Goal: Transaction & Acquisition: Subscribe to service/newsletter

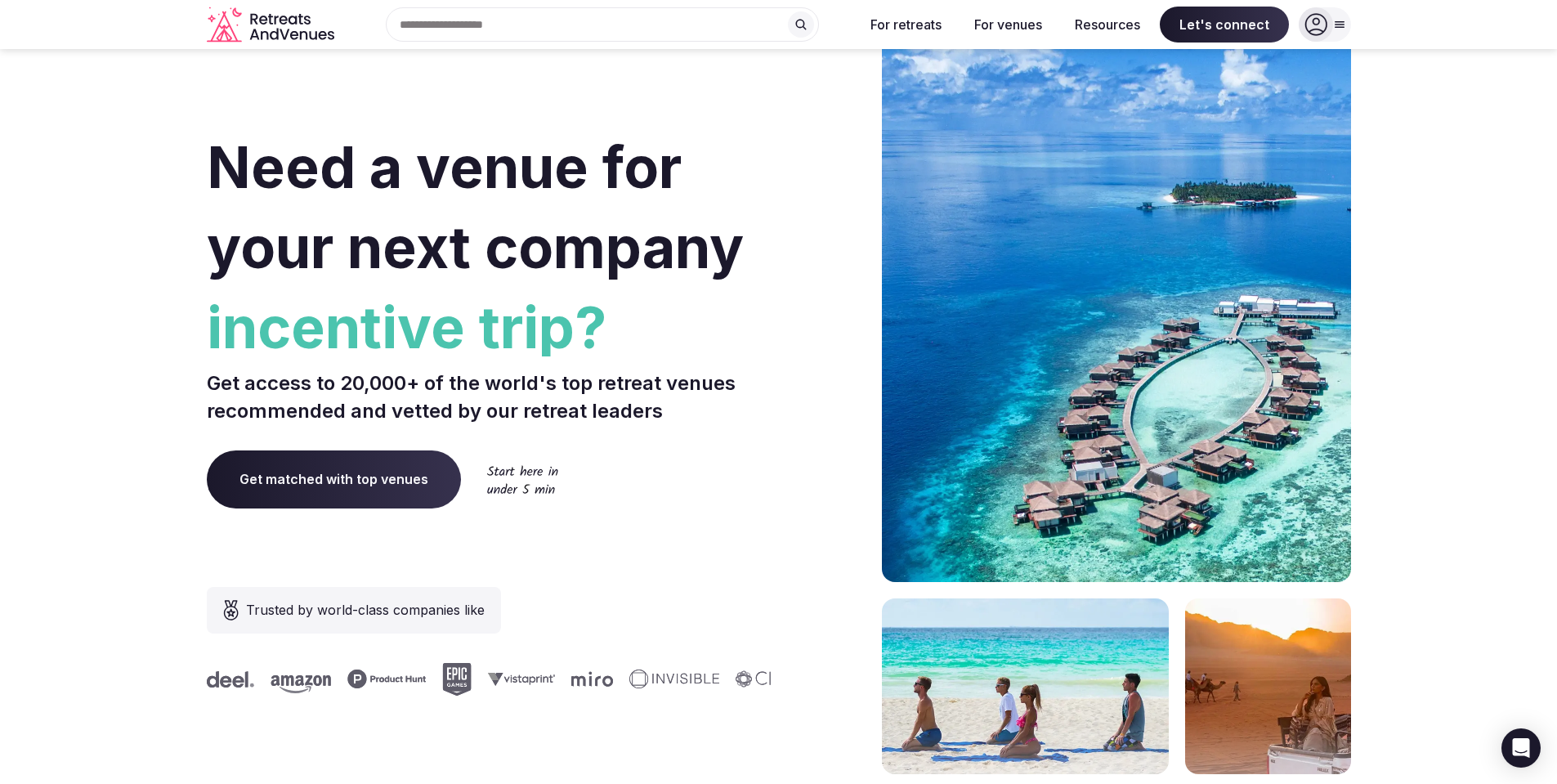
click at [1319, 36] on icon at bounding box center [1316, 25] width 23 height 23
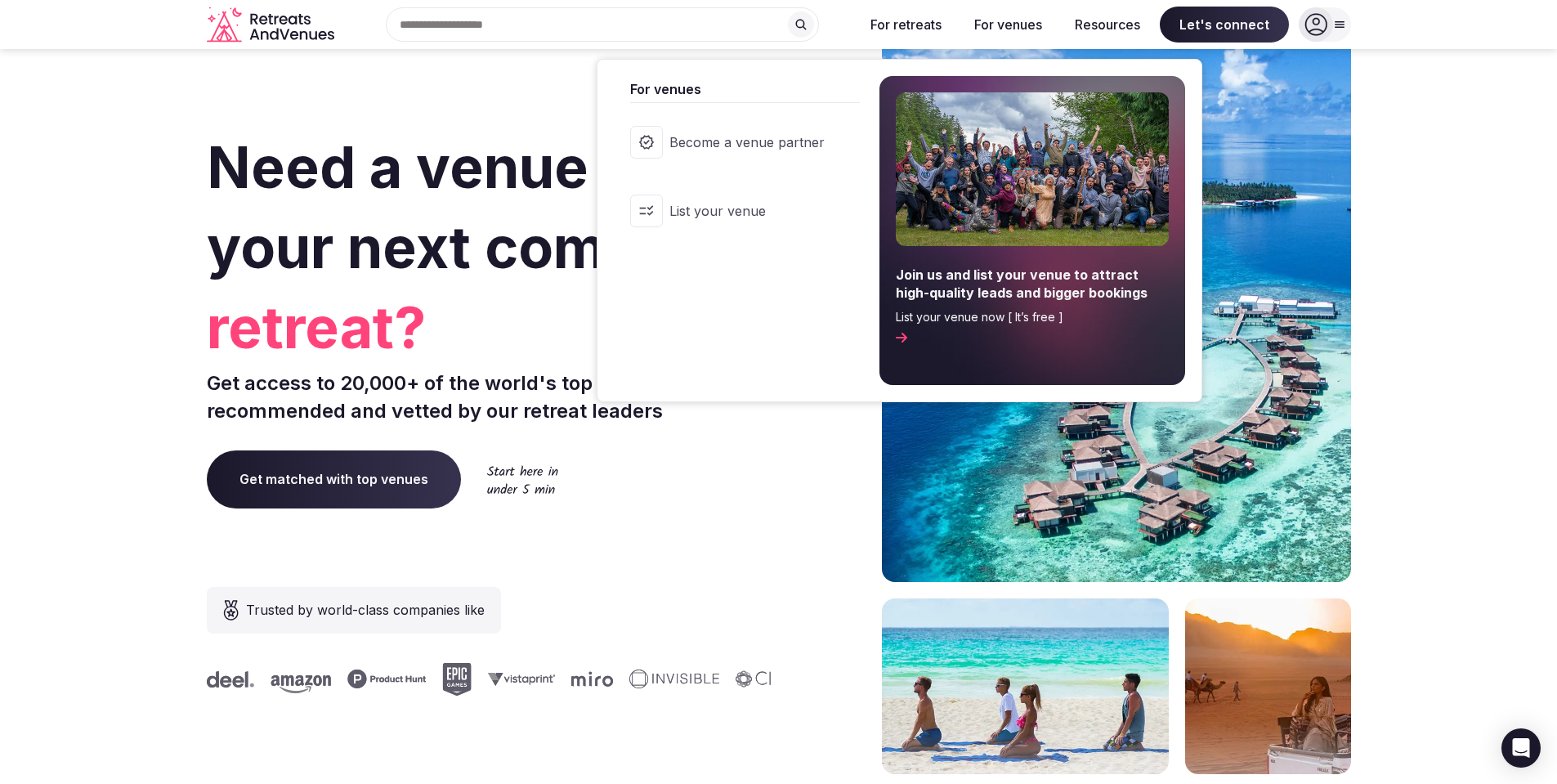
click at [767, 135] on span "Become a venue partner" at bounding box center [747, 142] width 155 height 18
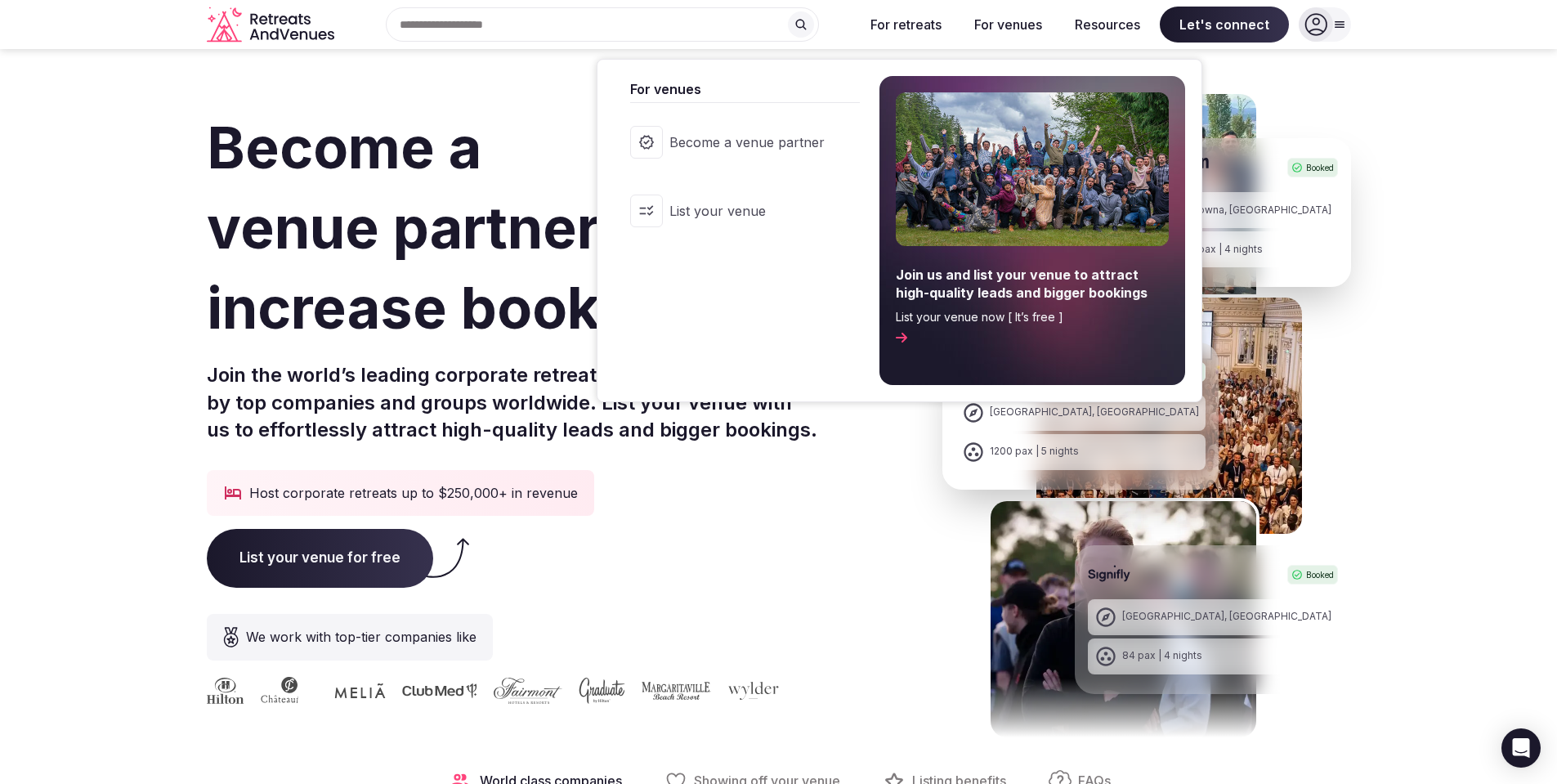
click at [777, 131] on link "Become a venue partner" at bounding box center [736, 142] width 245 height 66
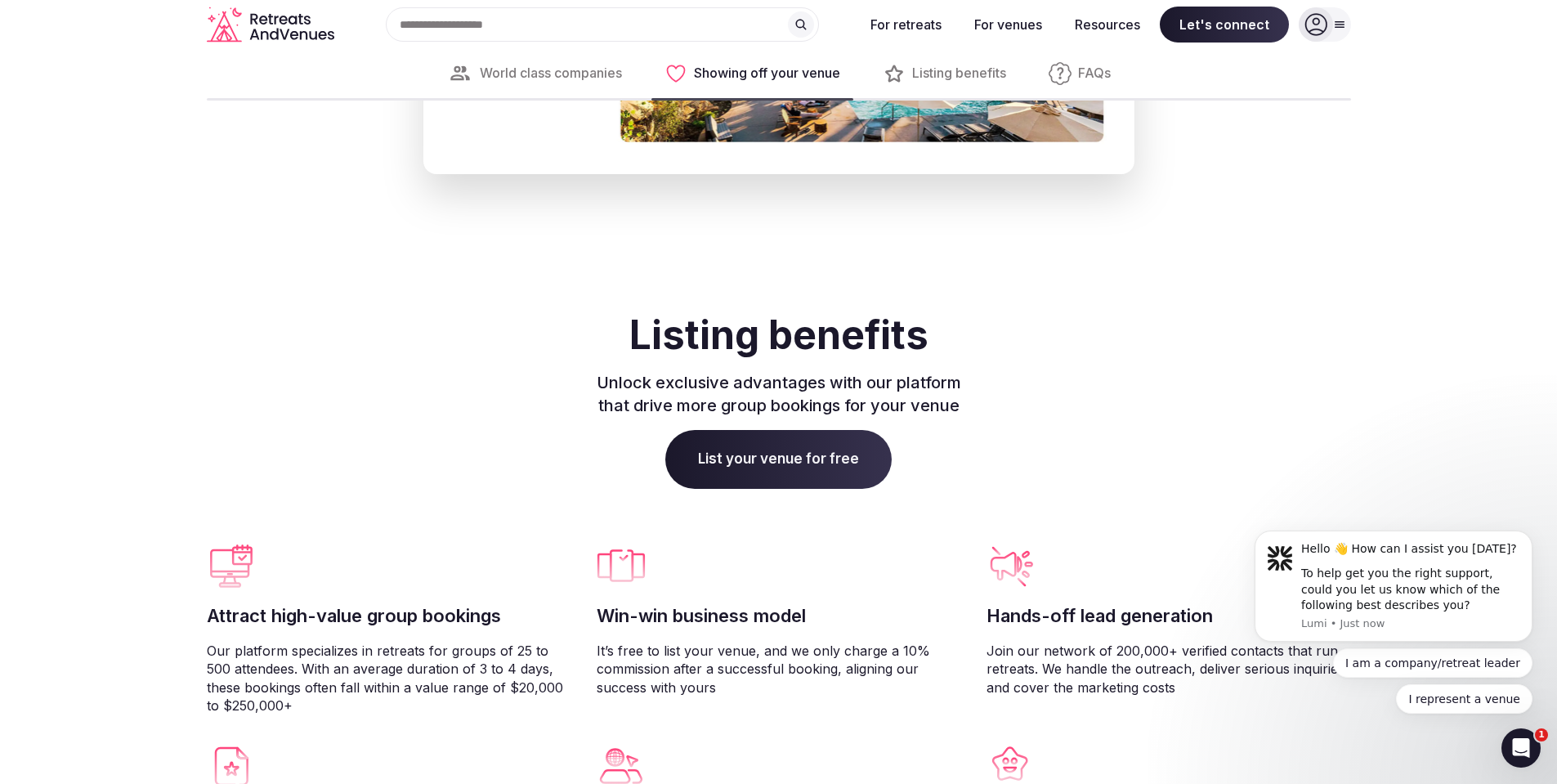
scroll to position [3547, 0]
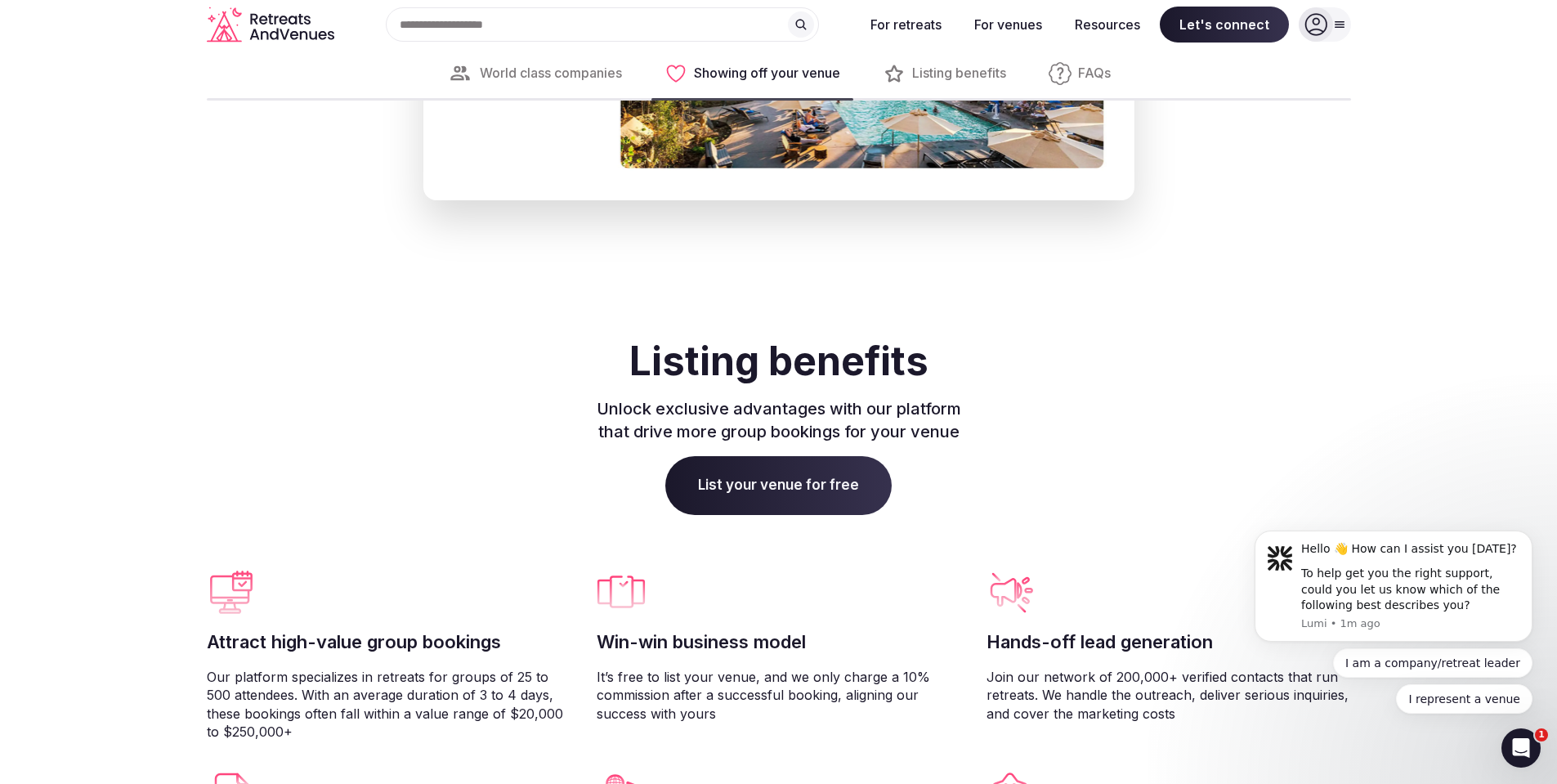
click at [818, 498] on span "List your venue for free" at bounding box center [778, 486] width 226 height 59
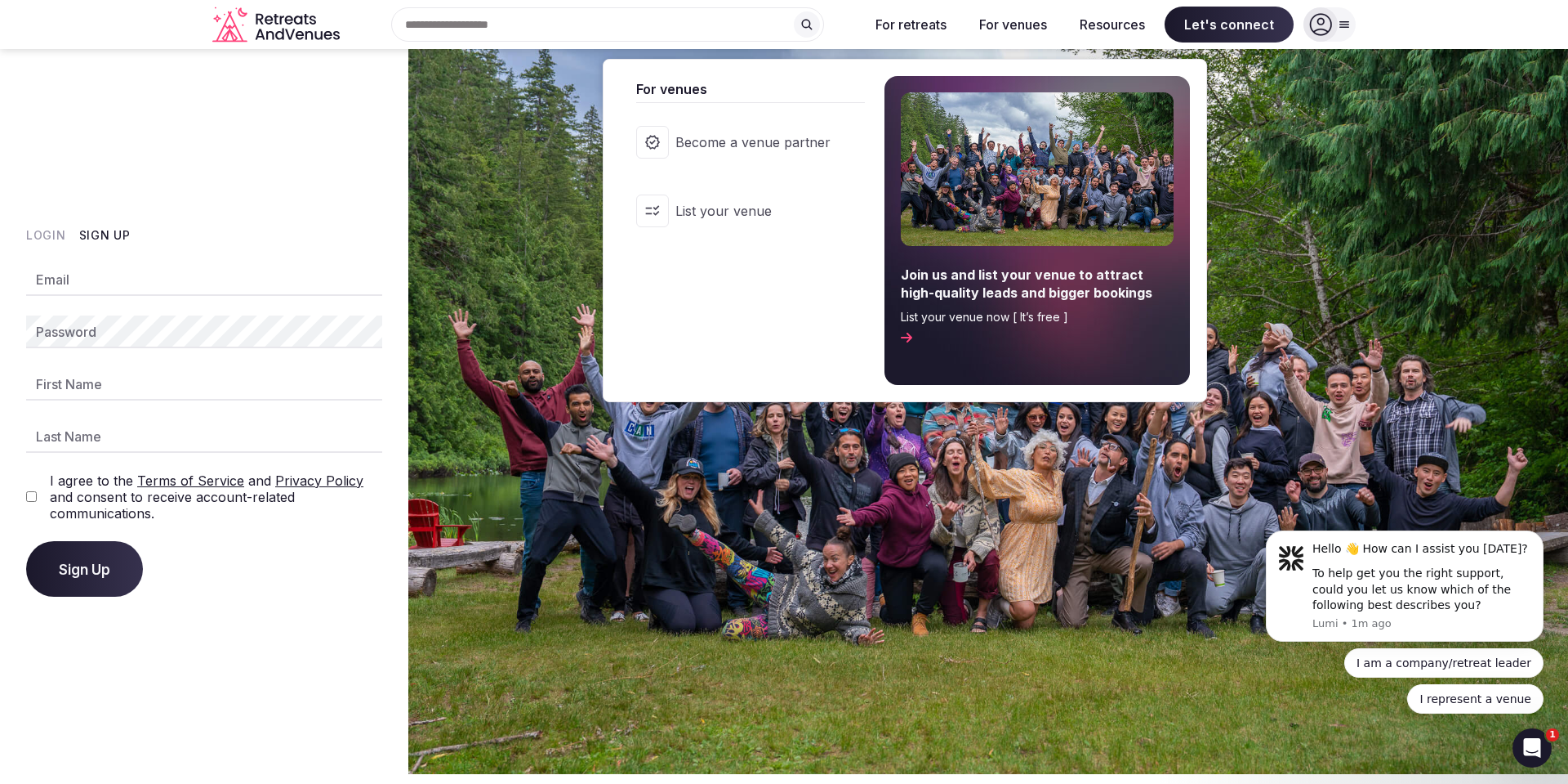
click at [973, 282] on span "Join us and list your venue to attract high-quality leads and bigger bookings" at bounding box center [1036, 283] width 272 height 36
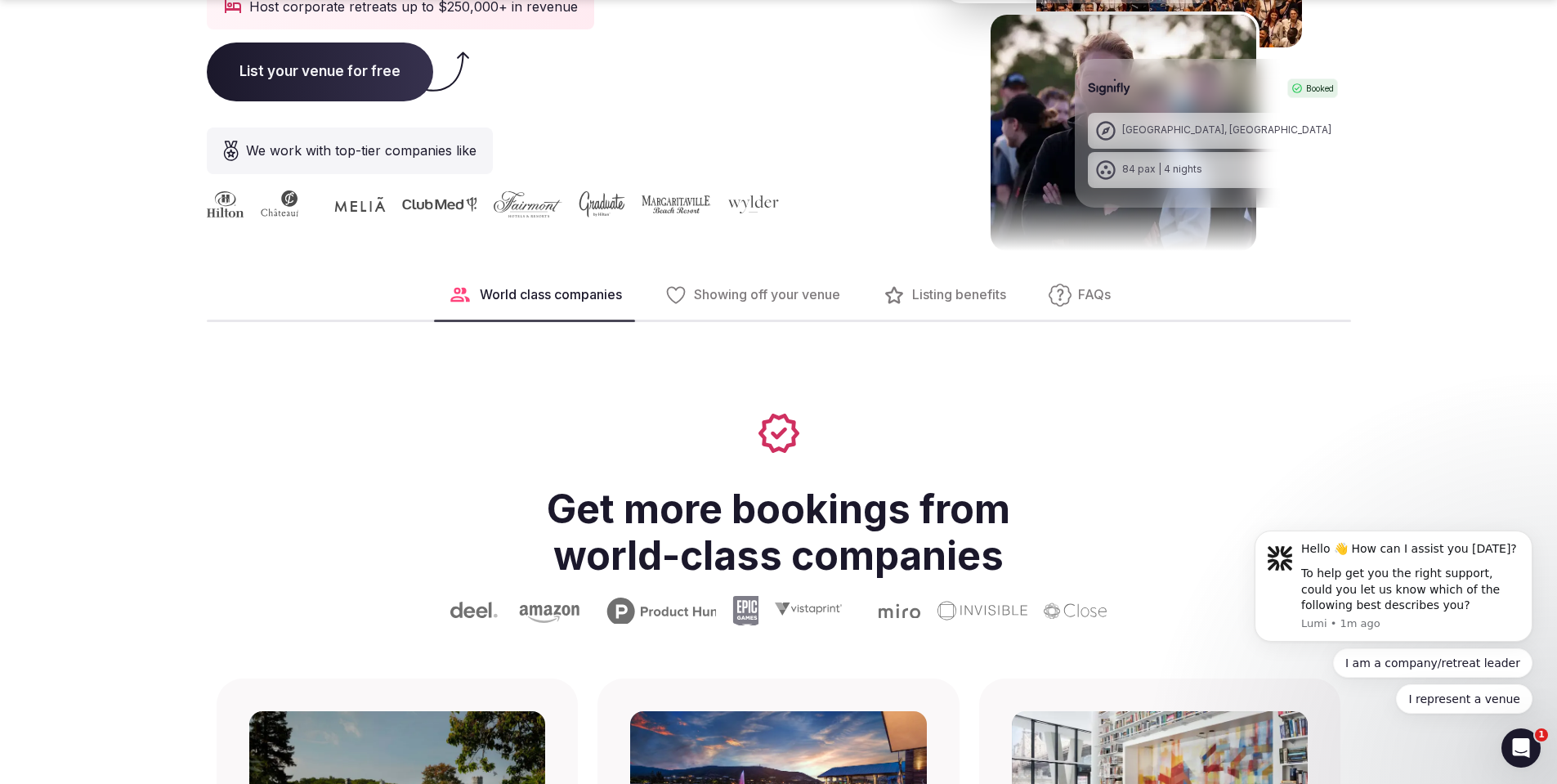
click at [669, 297] on icon at bounding box center [675, 294] width 17 height 15
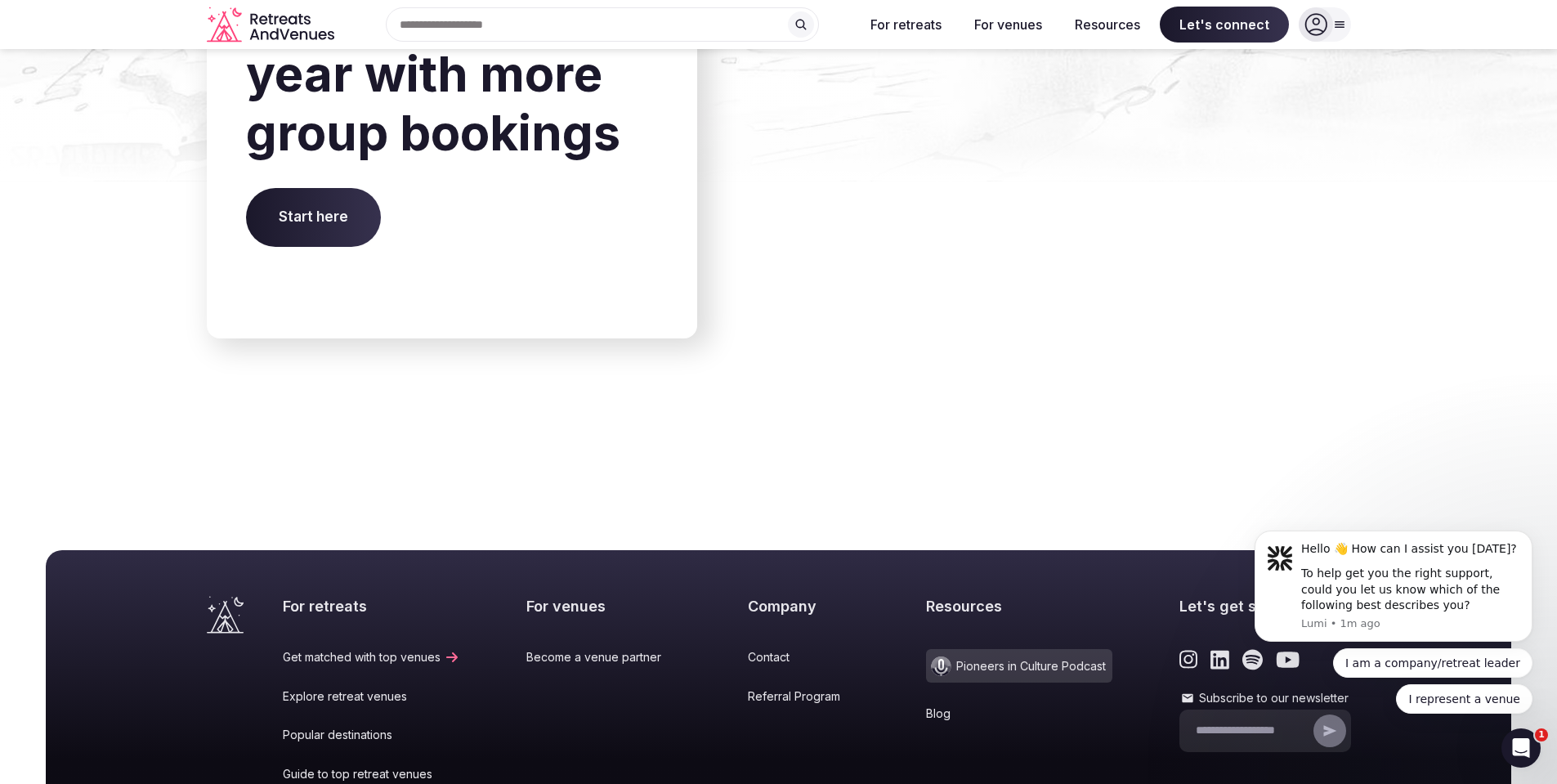
scroll to position [5851, 0]
